Goal: Task Accomplishment & Management: Use online tool/utility

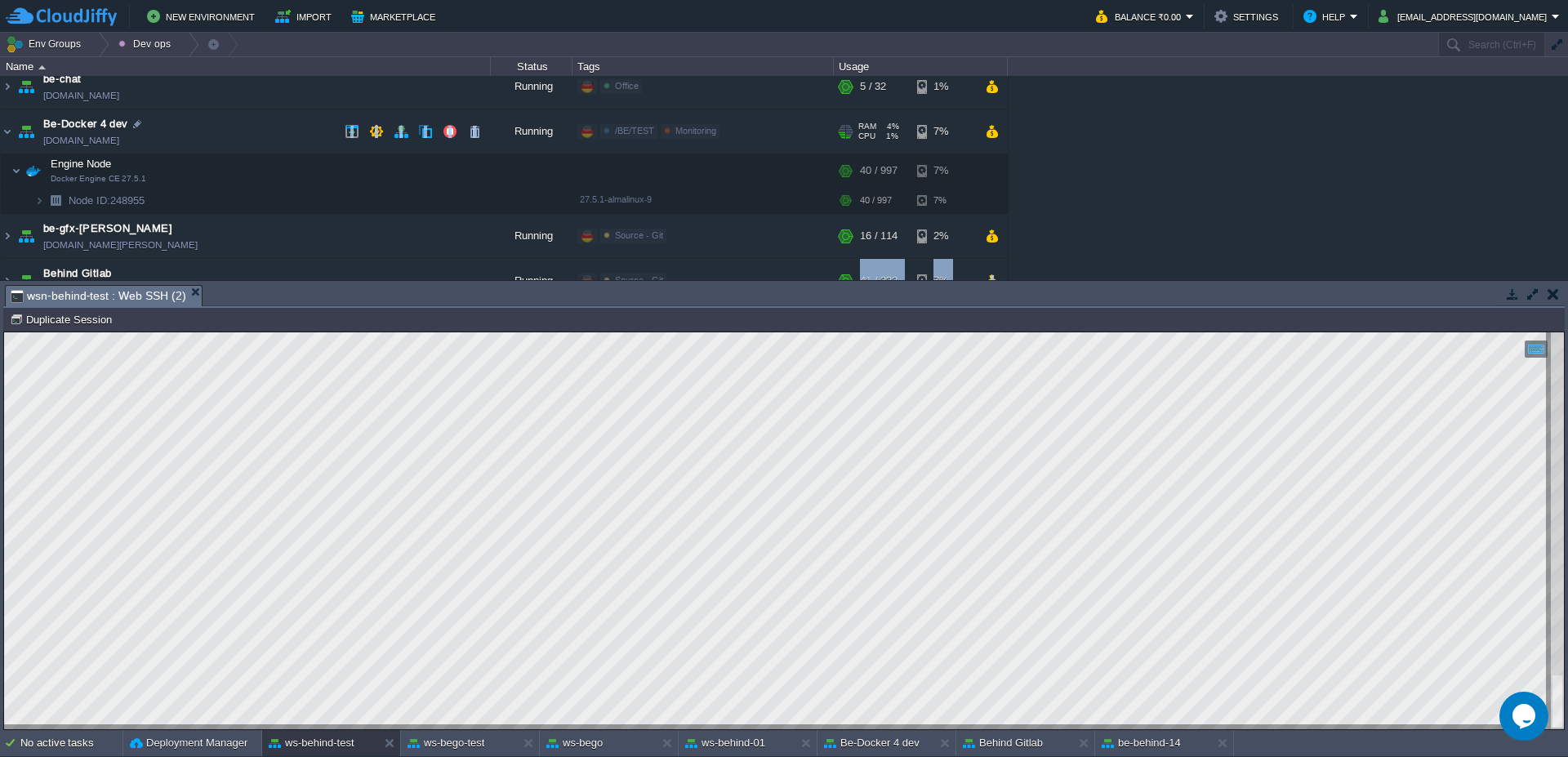
scroll to position [2, 52]
click at [7, 135] on img at bounding box center [7, 131] width 13 height 44
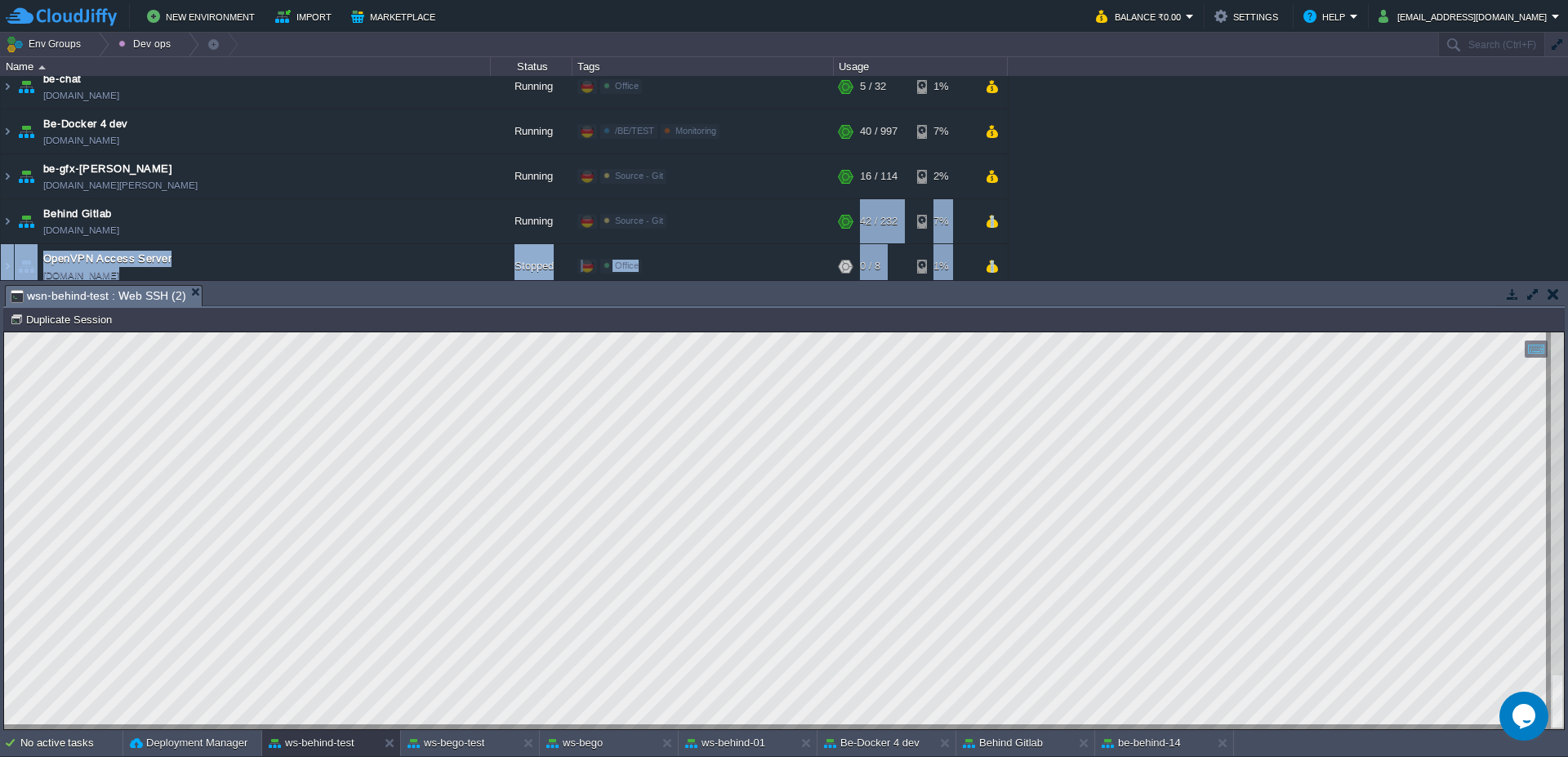
click at [1221, 213] on div "Backup Storage [DOMAIN_NAME] Running BE/Backup Edit RAM 3% CPU 0% 1 / 6 21% Be …" at bounding box center [784, 178] width 1568 height 204
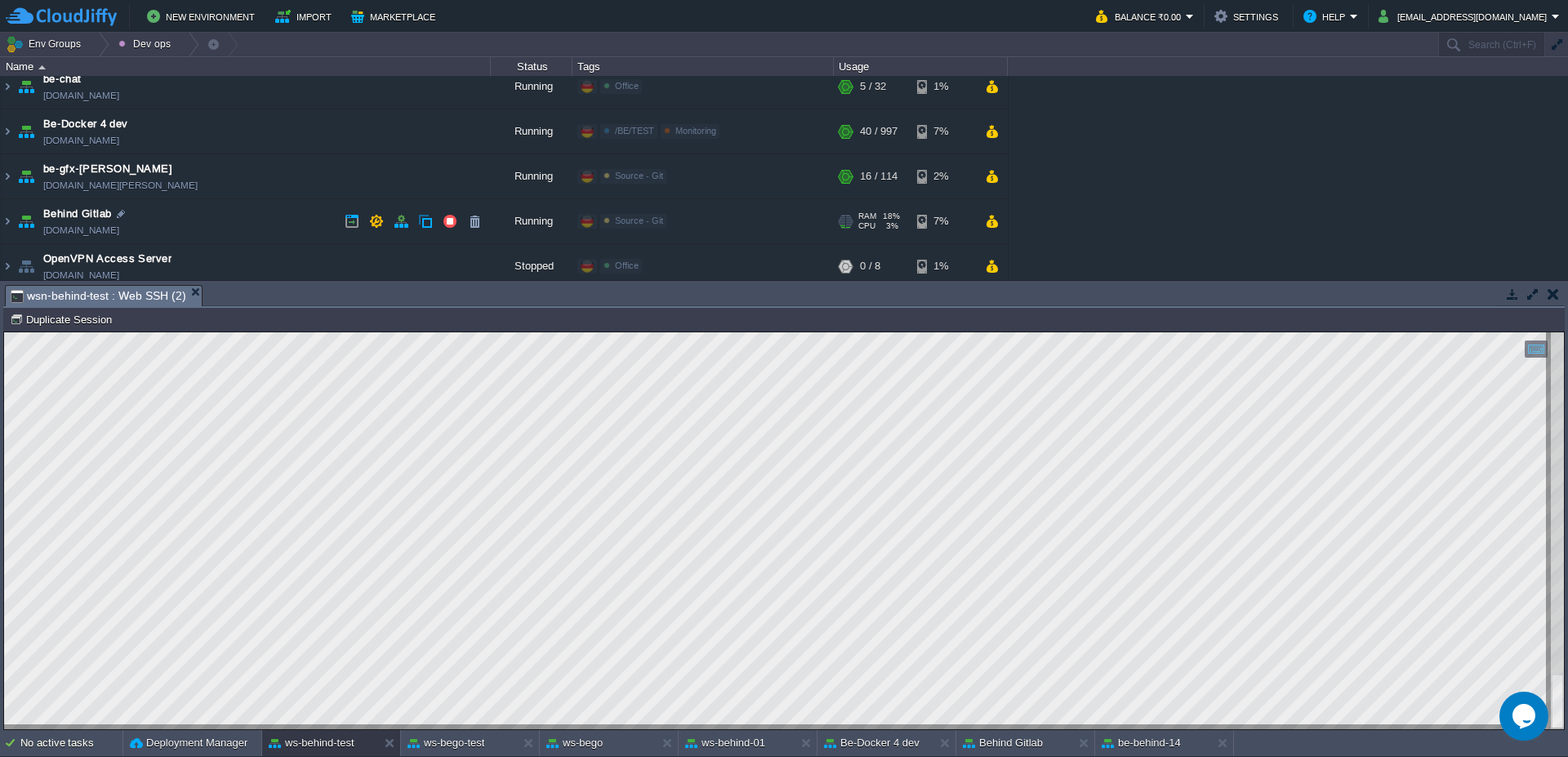
scroll to position [109, 0]
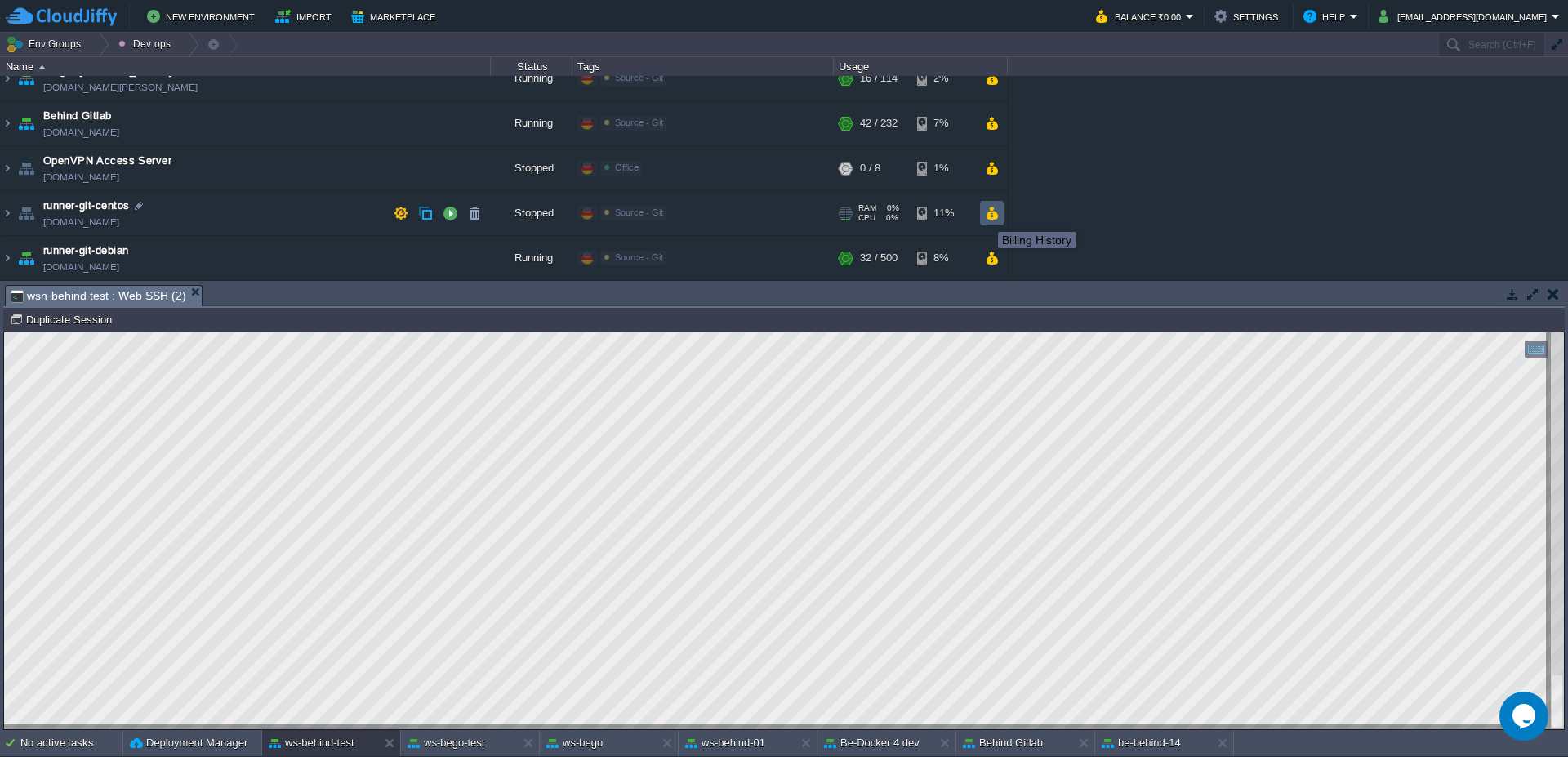
click at [999, 220] on td at bounding box center [992, 213] width 24 height 25
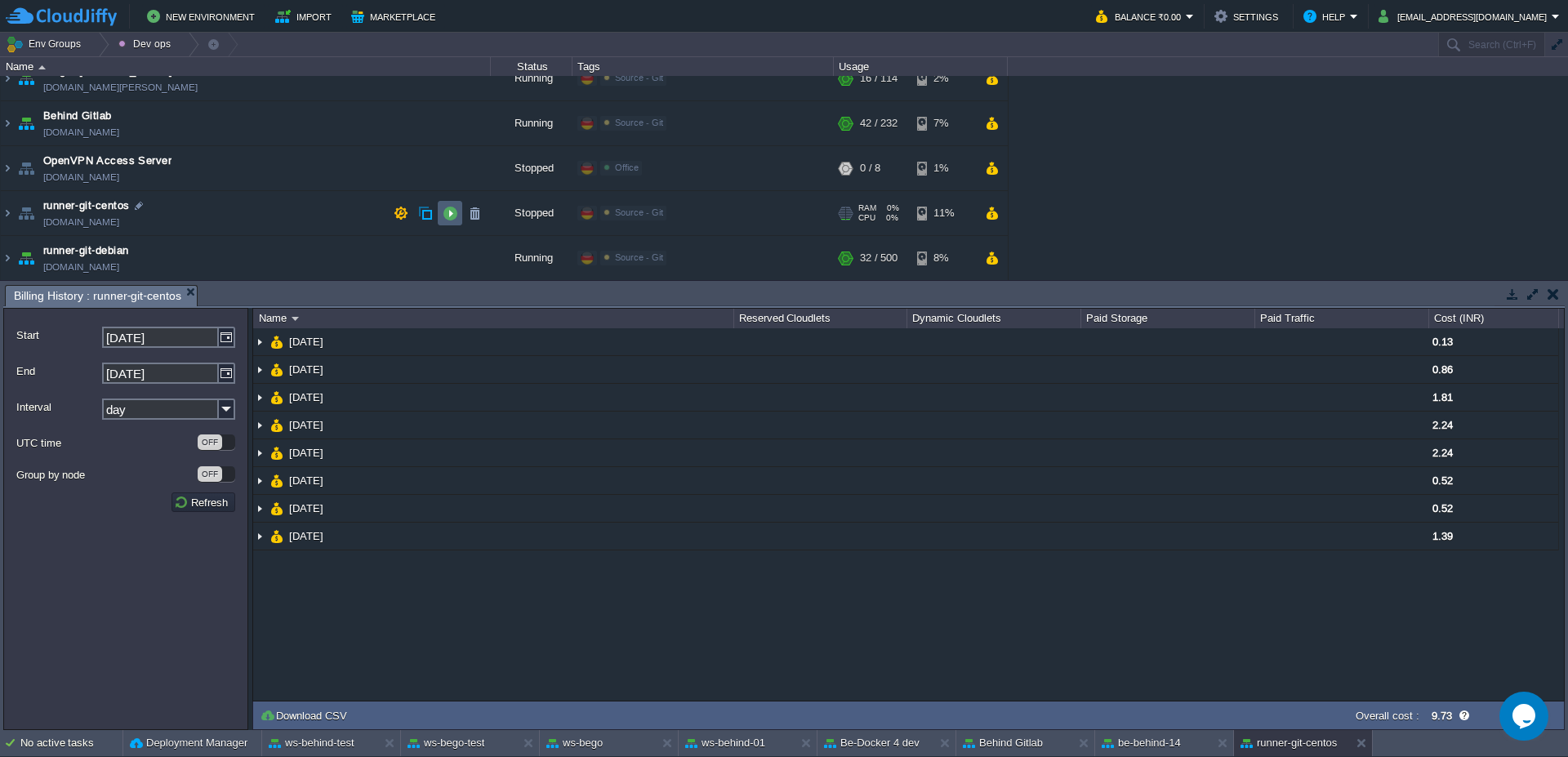
click at [450, 219] on button "button" at bounding box center [449, 213] width 15 height 15
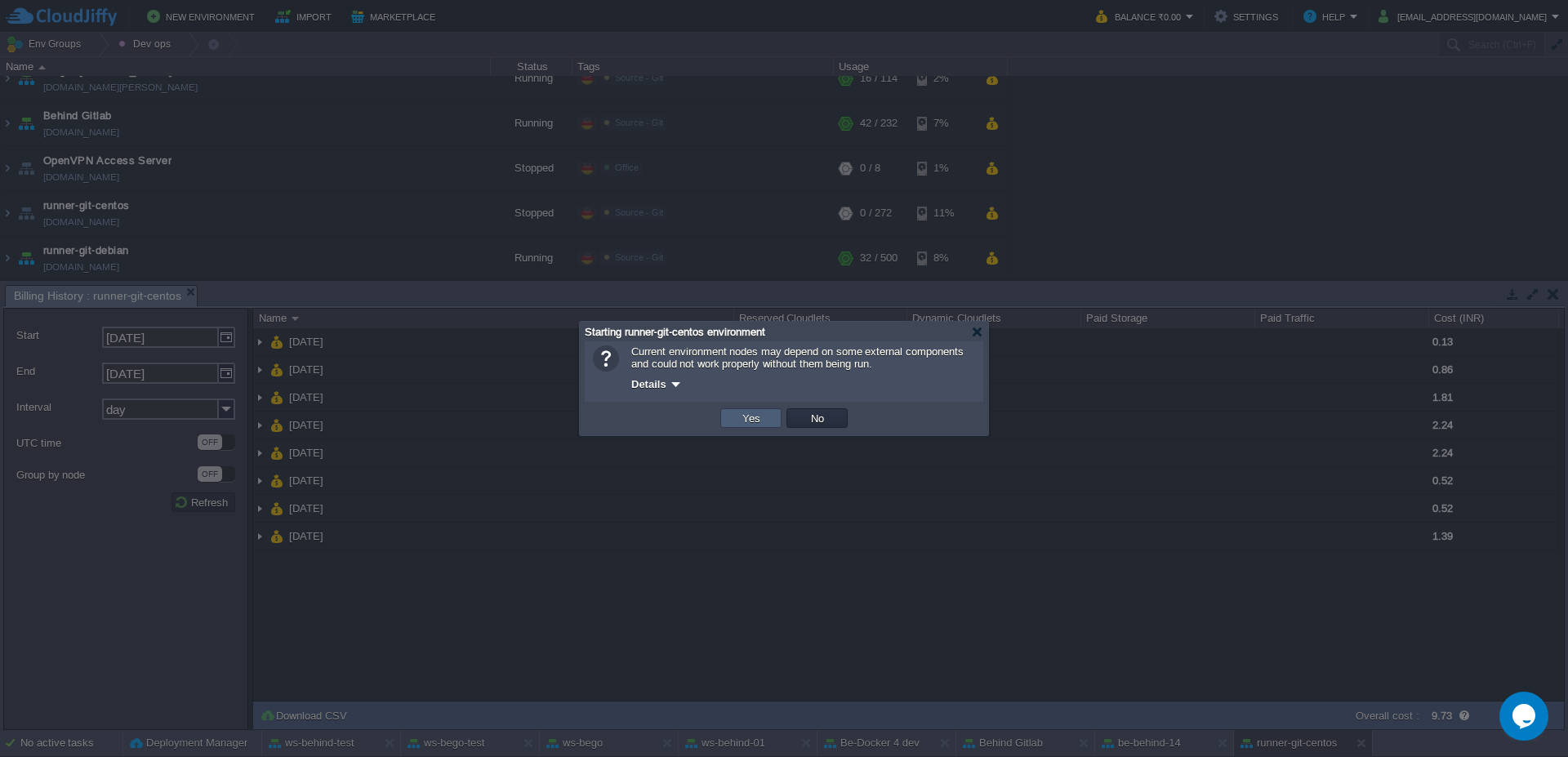
click at [758, 414] on button "Yes" at bounding box center [751, 417] width 28 height 15
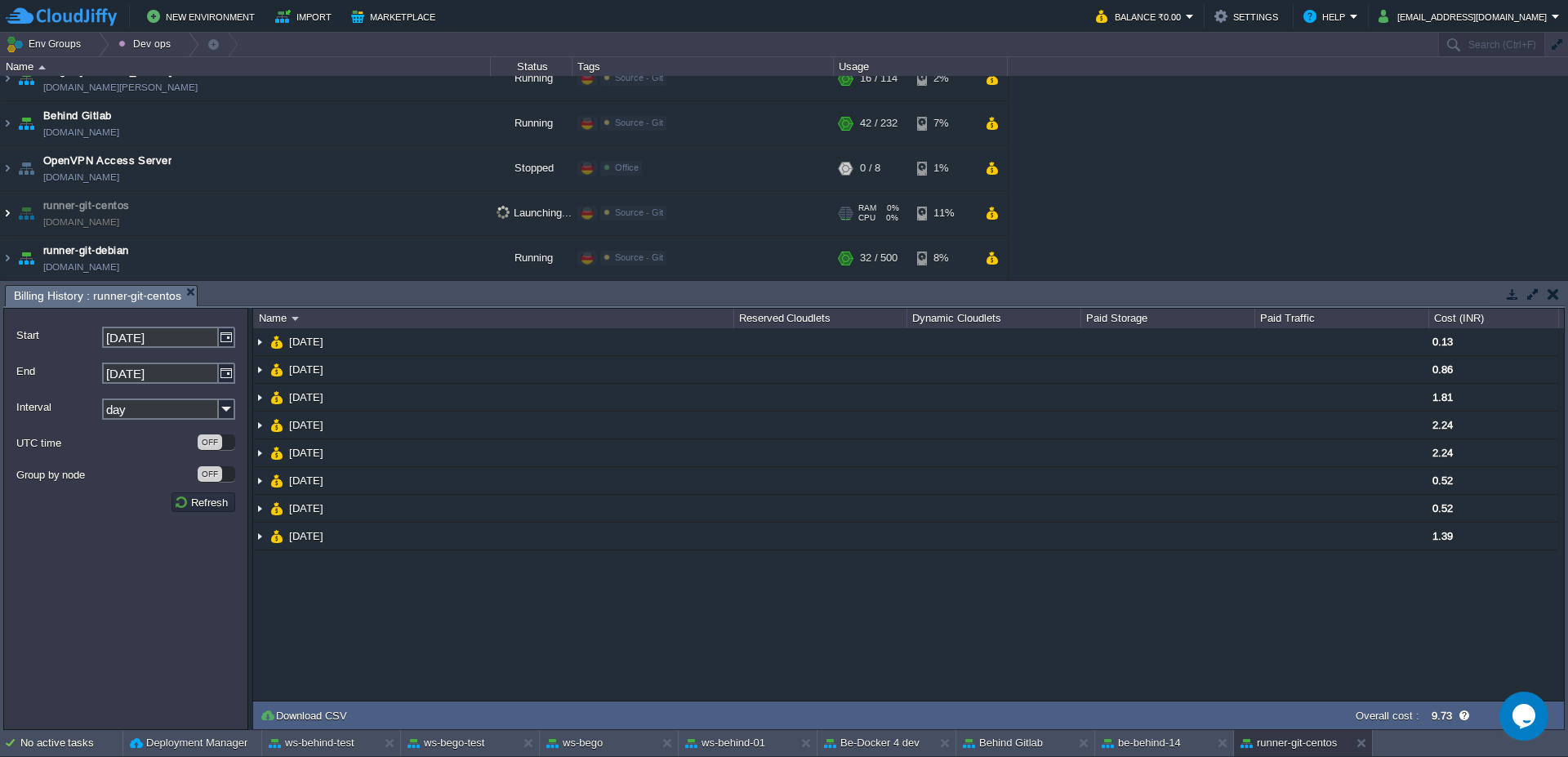
click at [7, 219] on img at bounding box center [7, 213] width 13 height 44
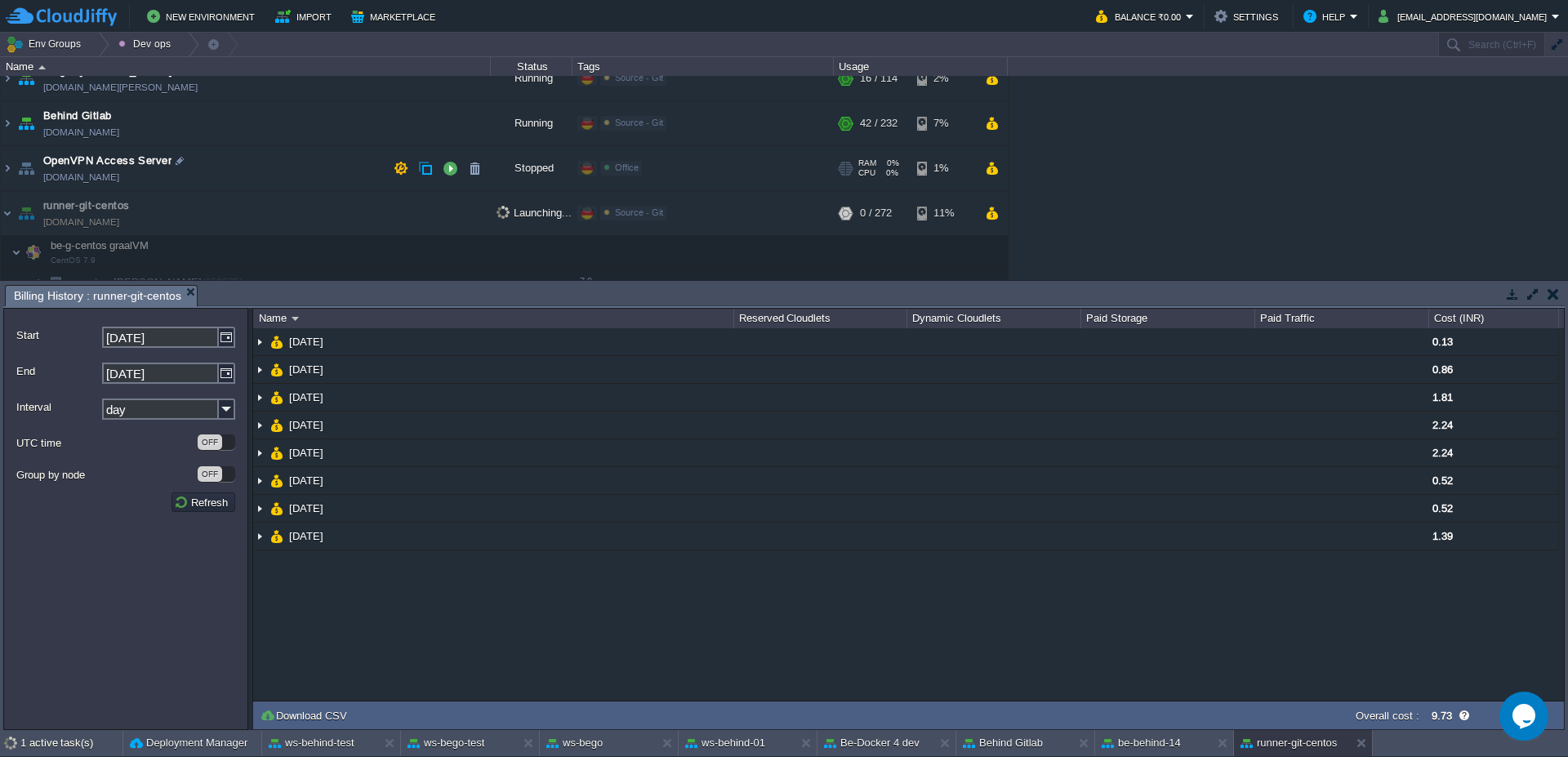
scroll to position [207, 0]
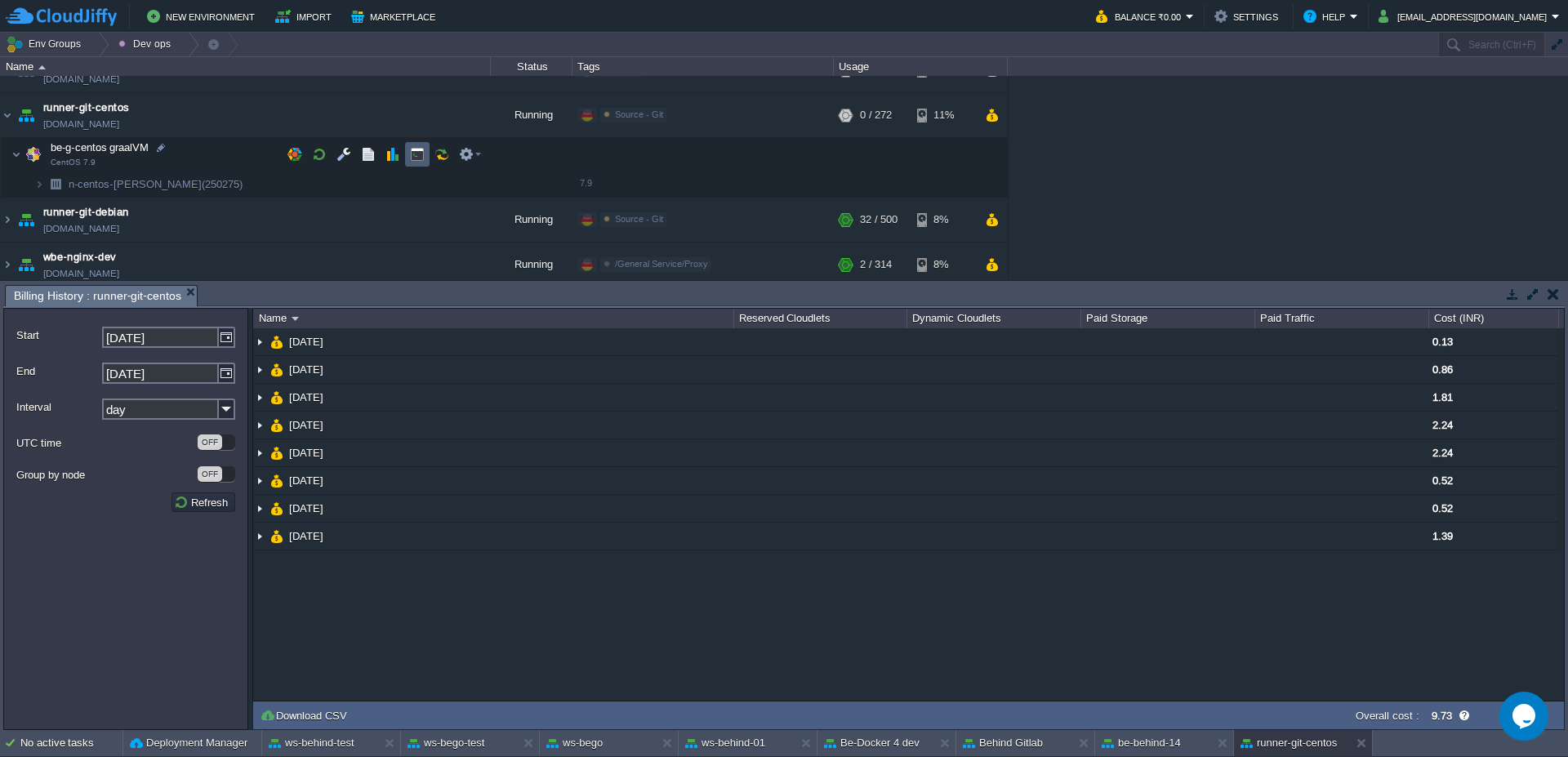
click at [419, 162] on td at bounding box center [417, 154] width 25 height 25
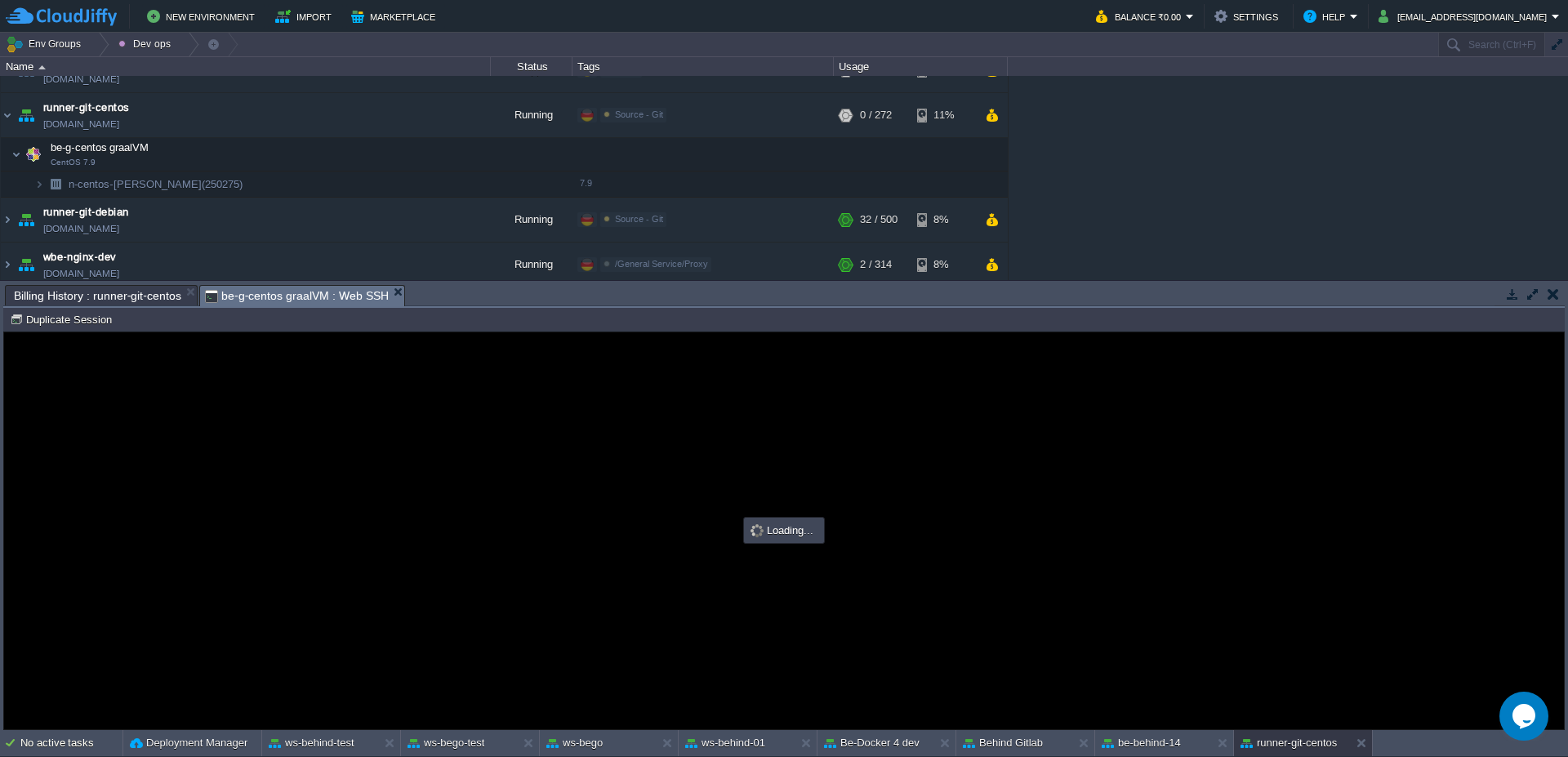
scroll to position [0, 0]
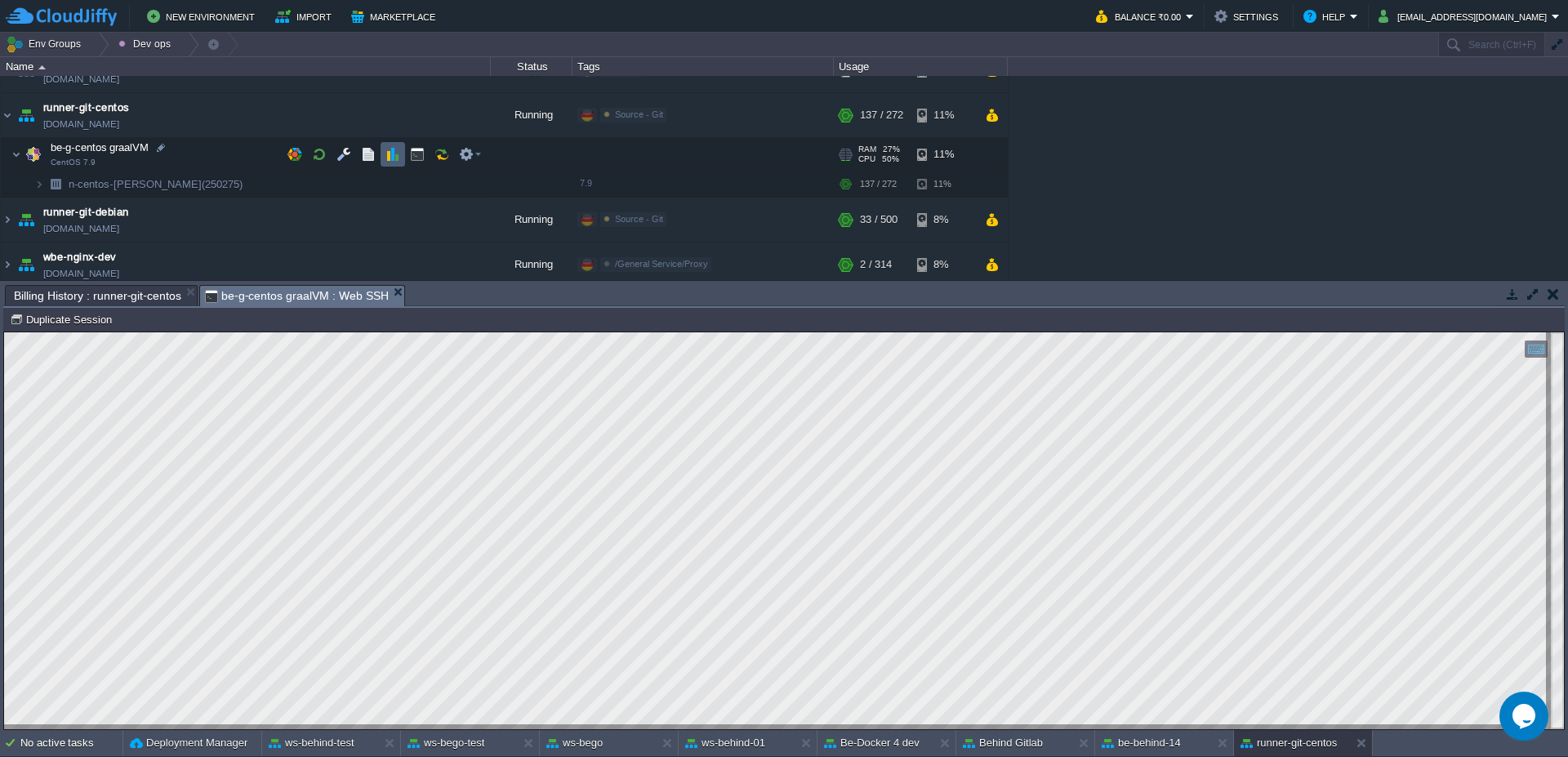
click at [391, 156] on button "button" at bounding box center [392, 154] width 15 height 15
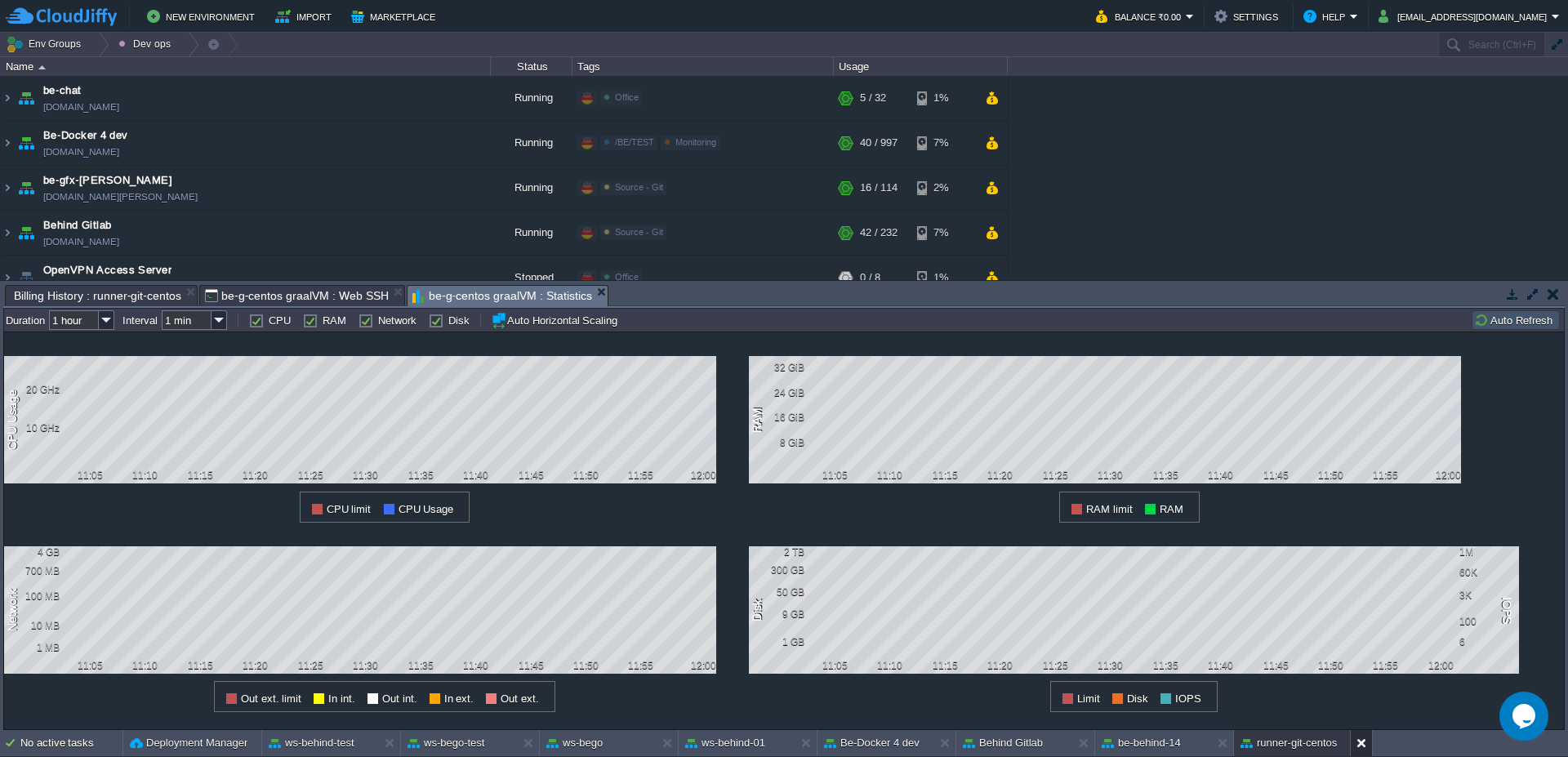
click at [1363, 748] on button at bounding box center [1364, 742] width 16 height 16
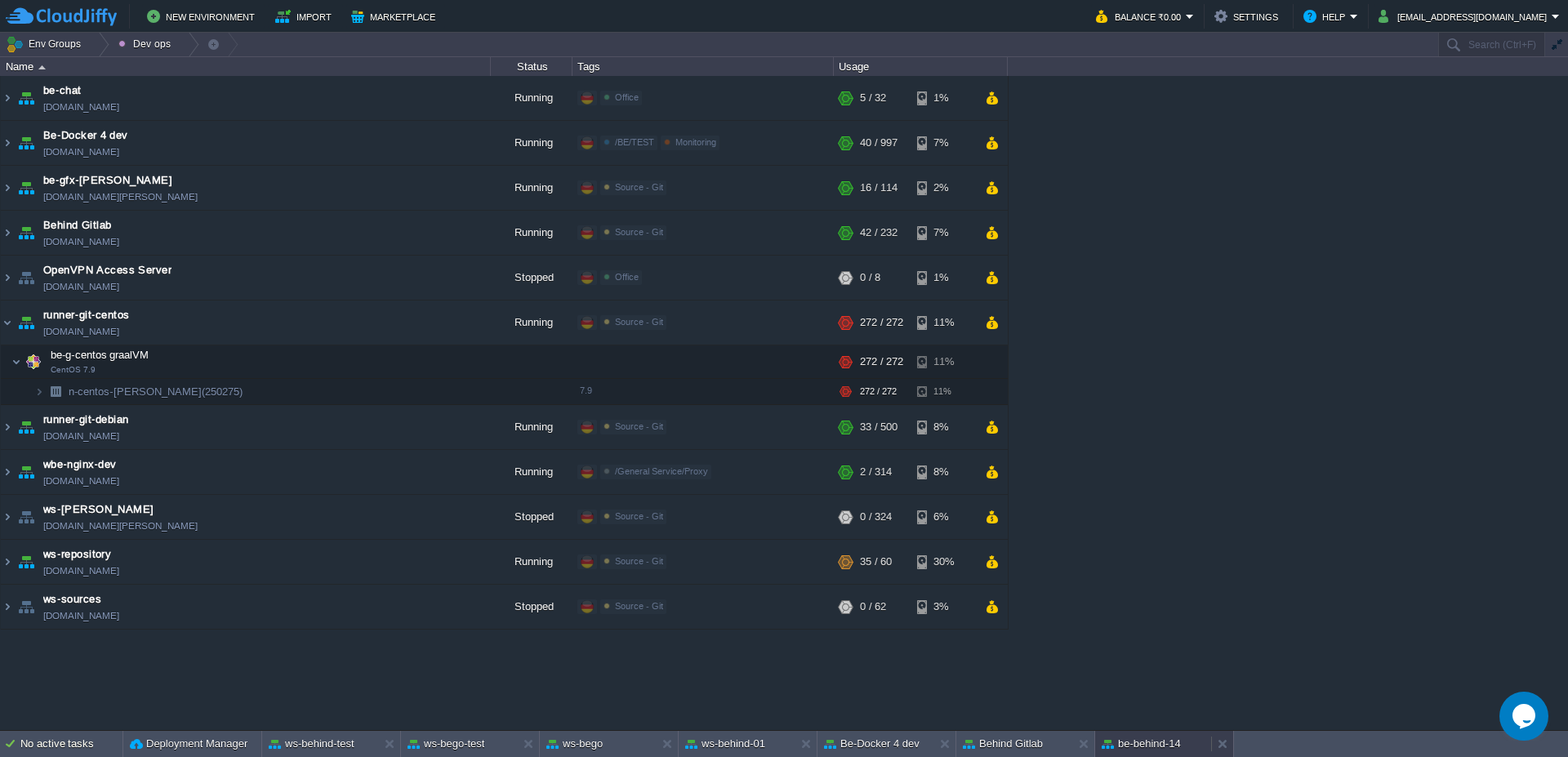
click at [1142, 741] on button "be-behind-14" at bounding box center [1141, 743] width 79 height 16
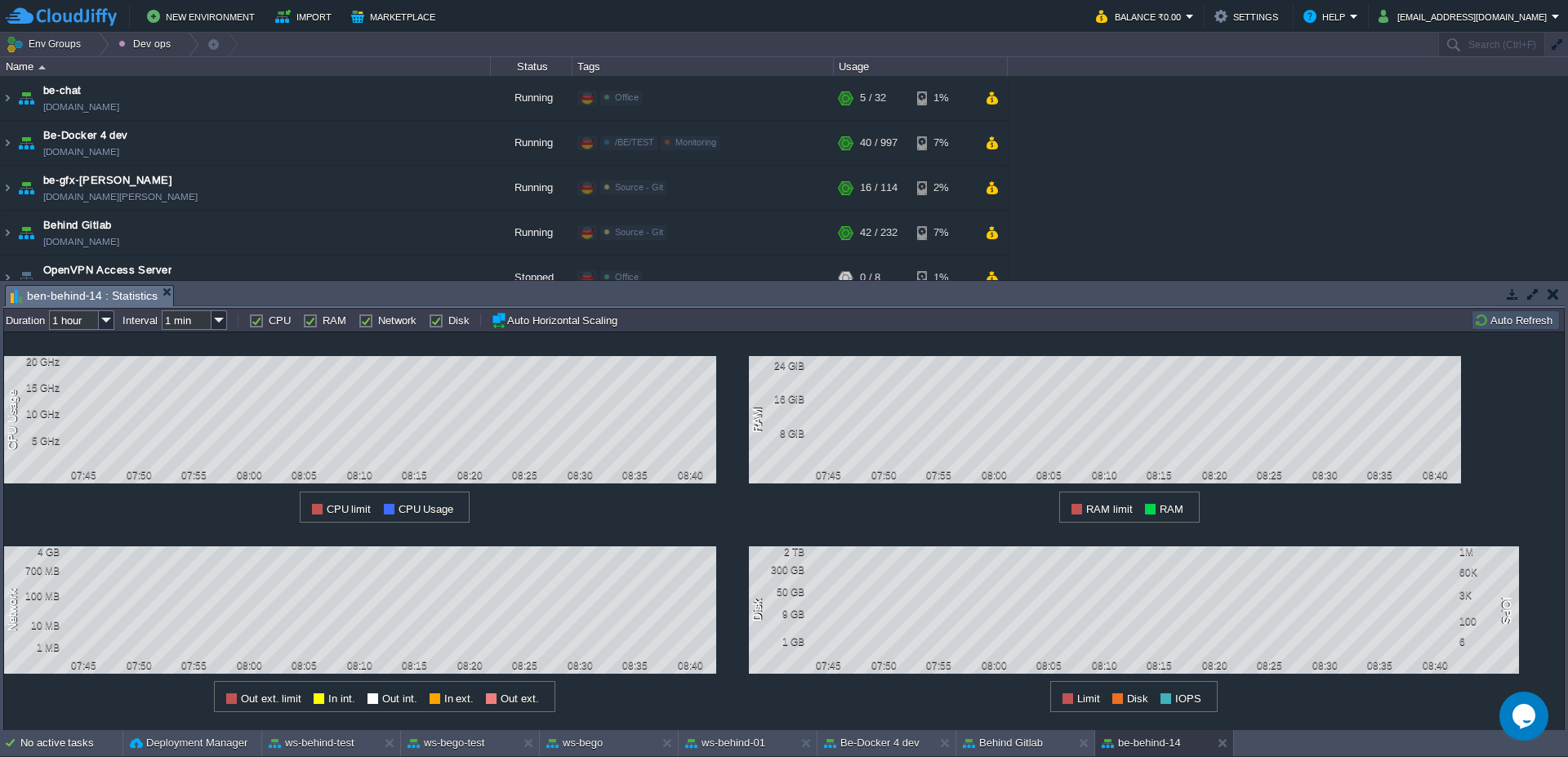
click at [1540, 317] on button "Auto Refresh" at bounding box center [1515, 320] width 83 height 15
click at [300, 748] on button "ws-behind-test" at bounding box center [311, 742] width 85 height 16
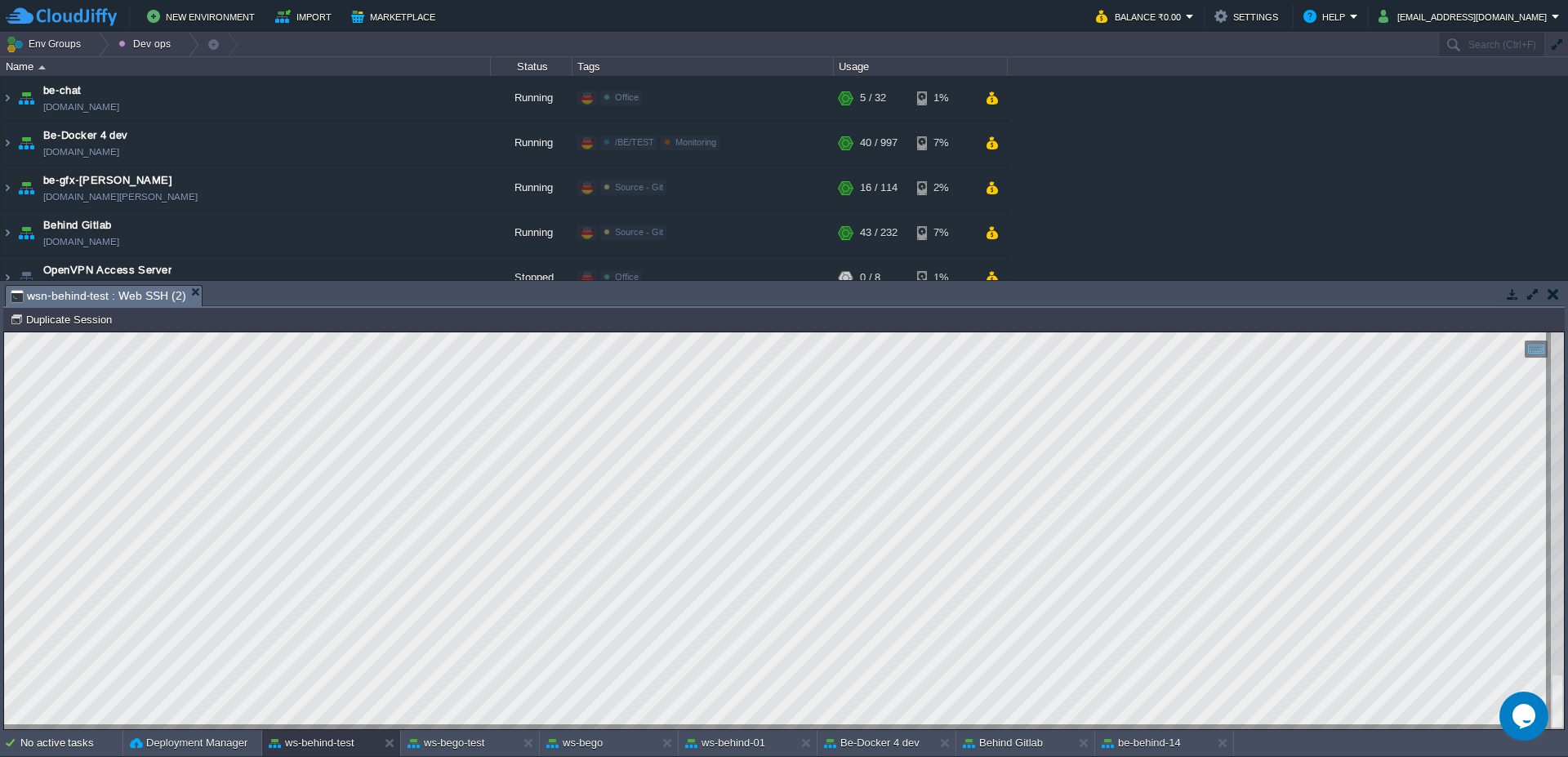
type textarea "SELECT t1. * FROM ap_piattaforma t1 WHERE 1=1 AND [DOMAIN_NAME] =10"
